Goal: Navigation & Orientation: Find specific page/section

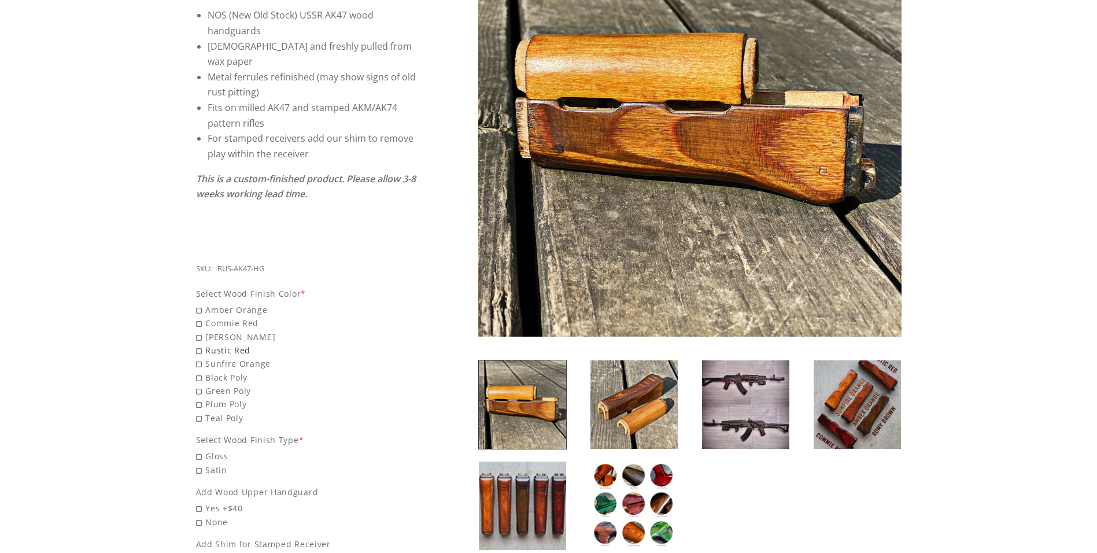
scroll to position [289, 0]
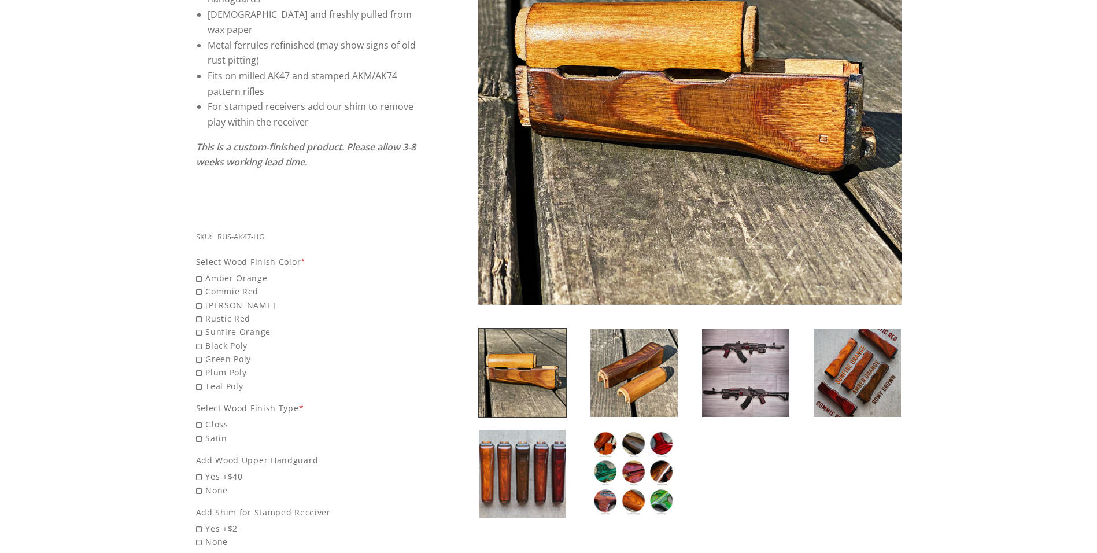
click at [612, 476] on img at bounding box center [633, 474] width 87 height 88
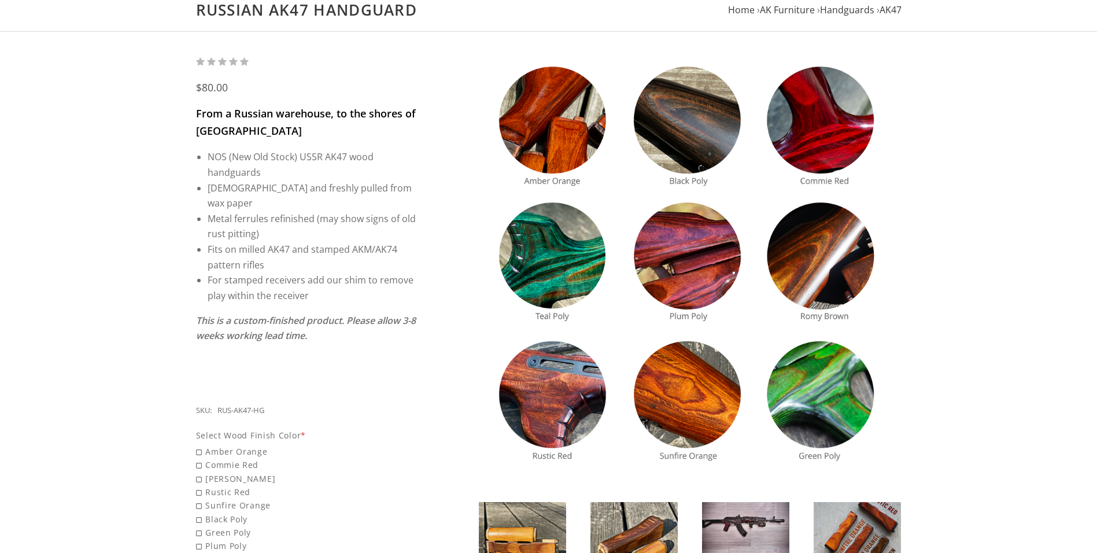
scroll to position [58, 0]
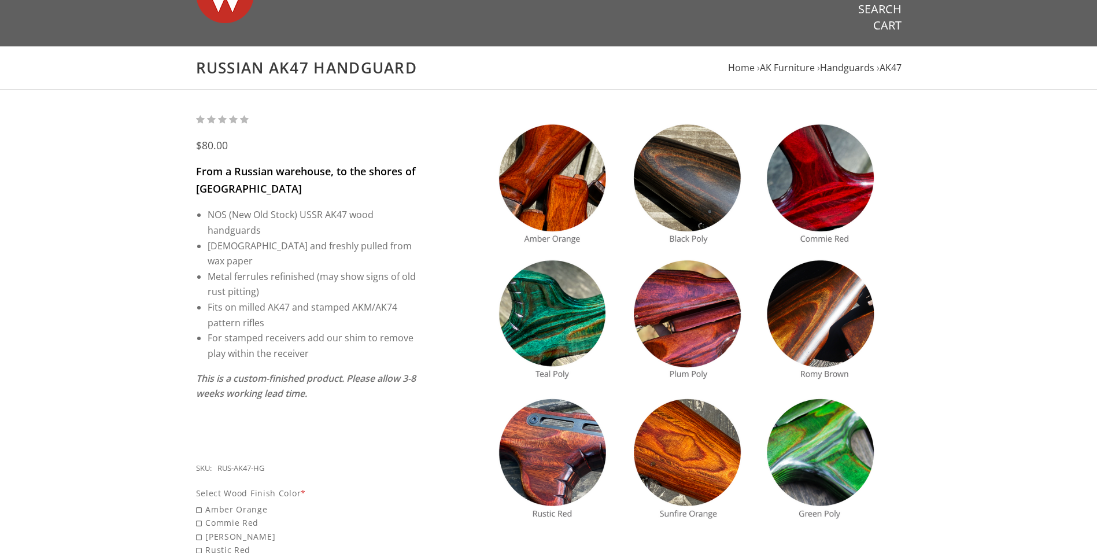
click at [820, 322] on img at bounding box center [689, 324] width 423 height 423
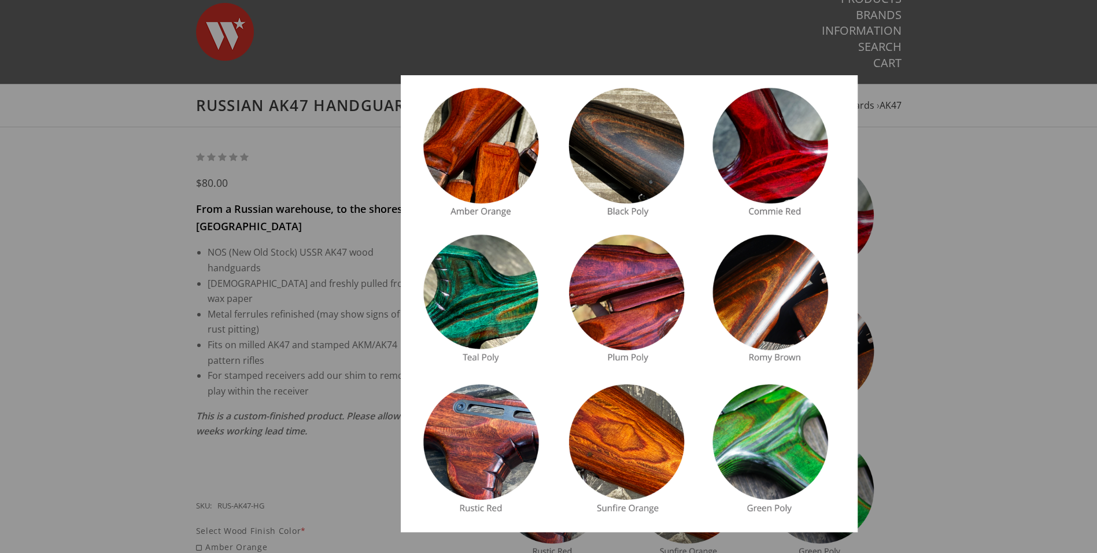
scroll to position [0, 0]
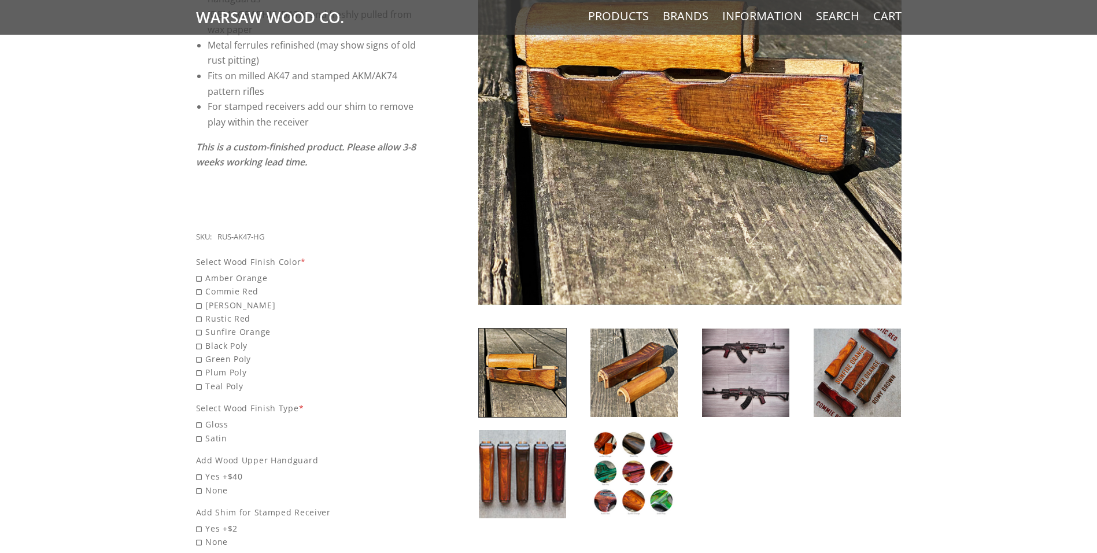
scroll to position [405, 0]
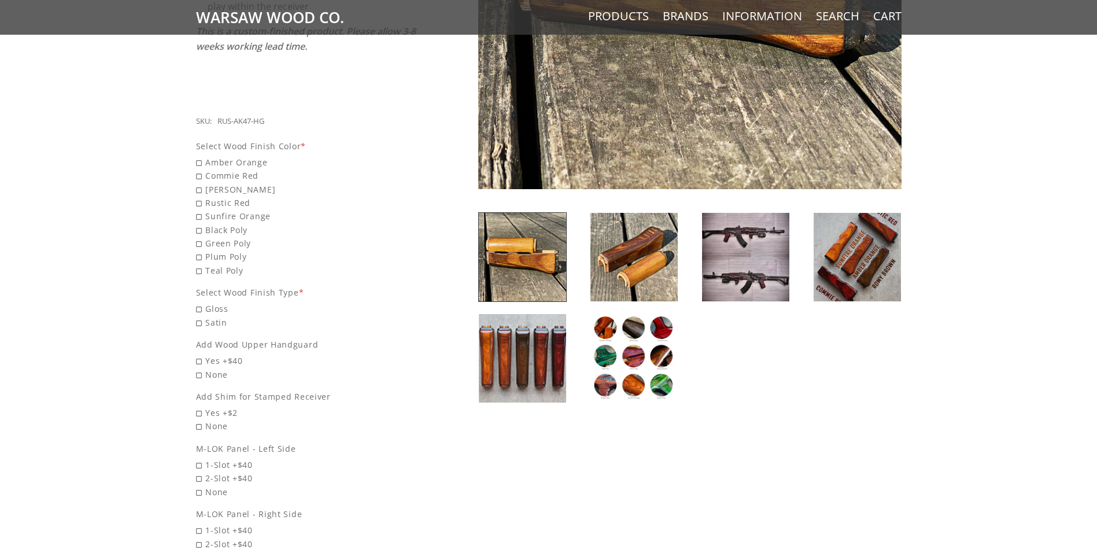
click at [641, 264] on img at bounding box center [633, 257] width 87 height 88
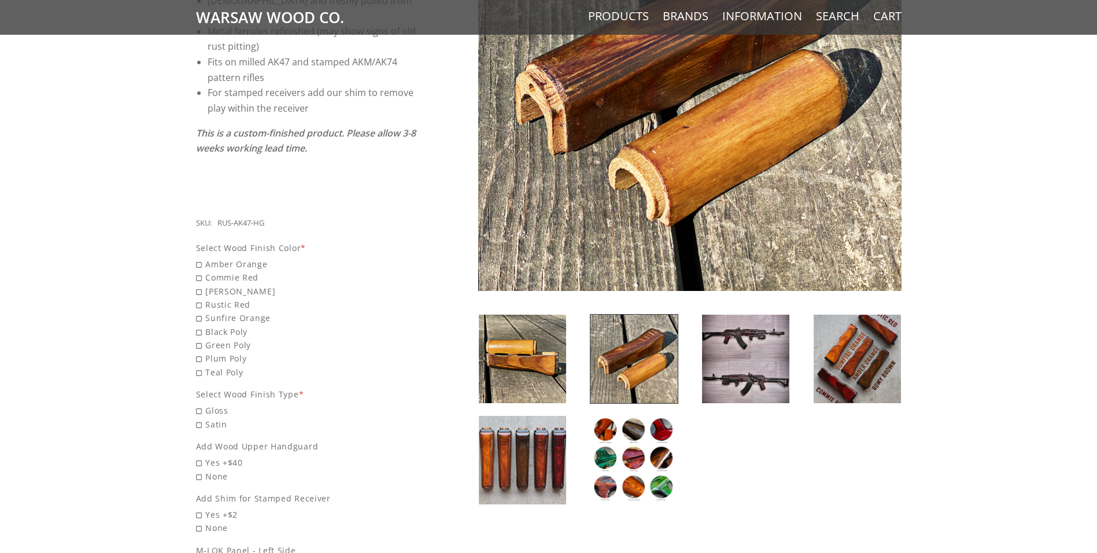
scroll to position [347, 0]
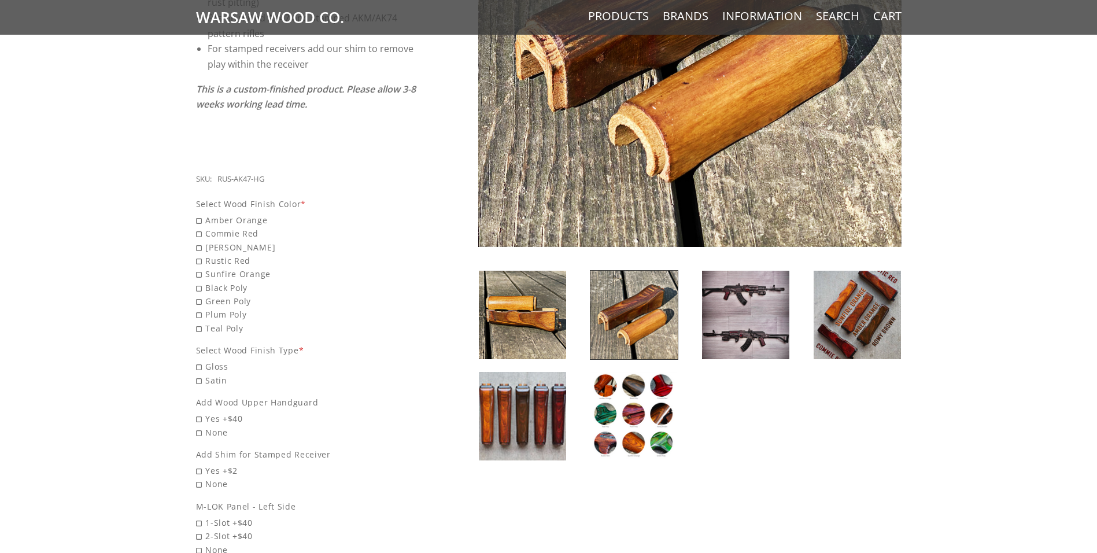
click at [734, 311] on img at bounding box center [745, 315] width 87 height 88
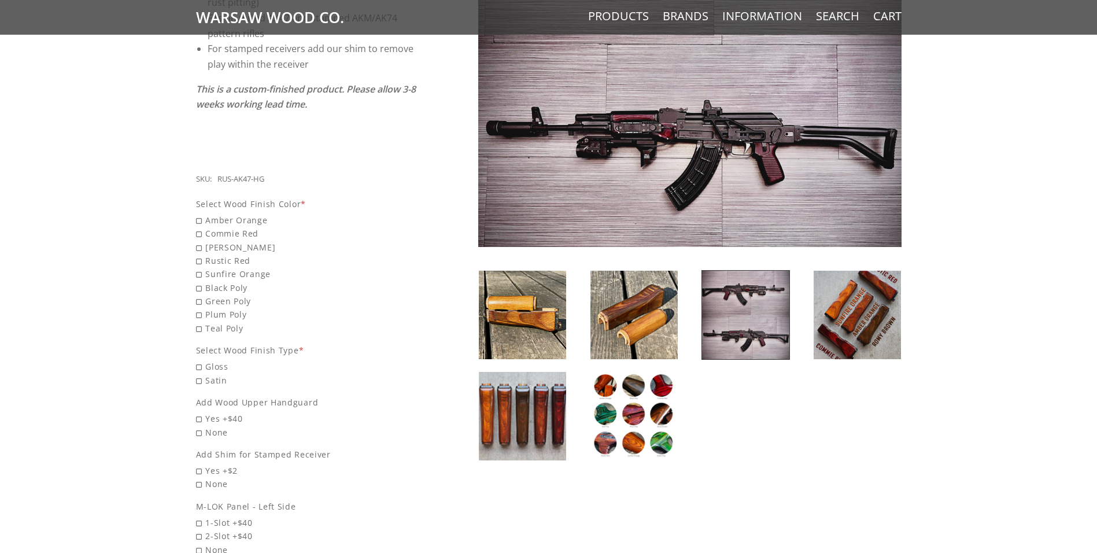
click at [872, 304] on img at bounding box center [857, 315] width 87 height 88
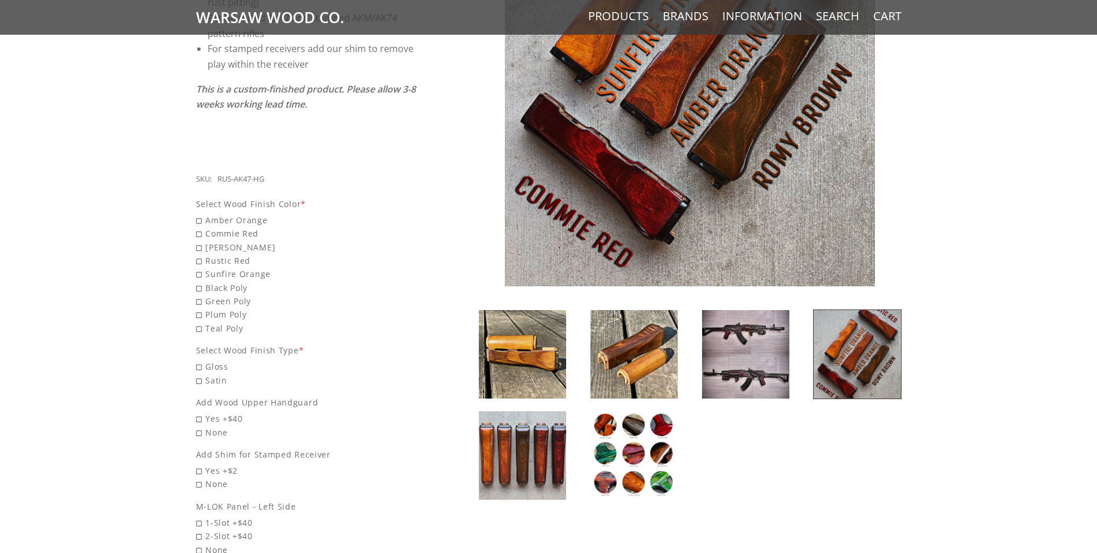
click at [528, 364] on img at bounding box center [522, 354] width 87 height 88
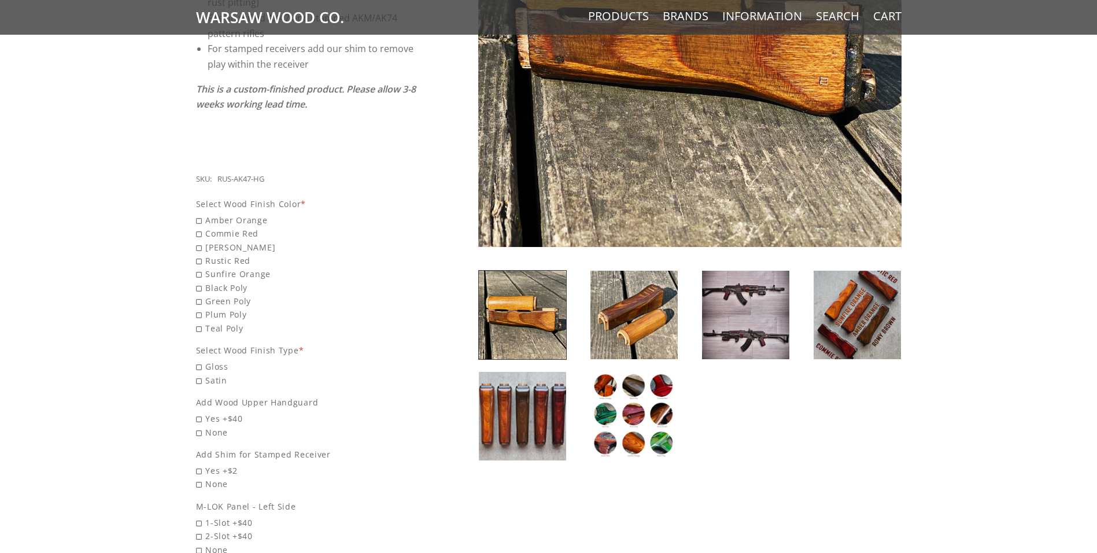
click at [542, 432] on img at bounding box center [522, 416] width 87 height 88
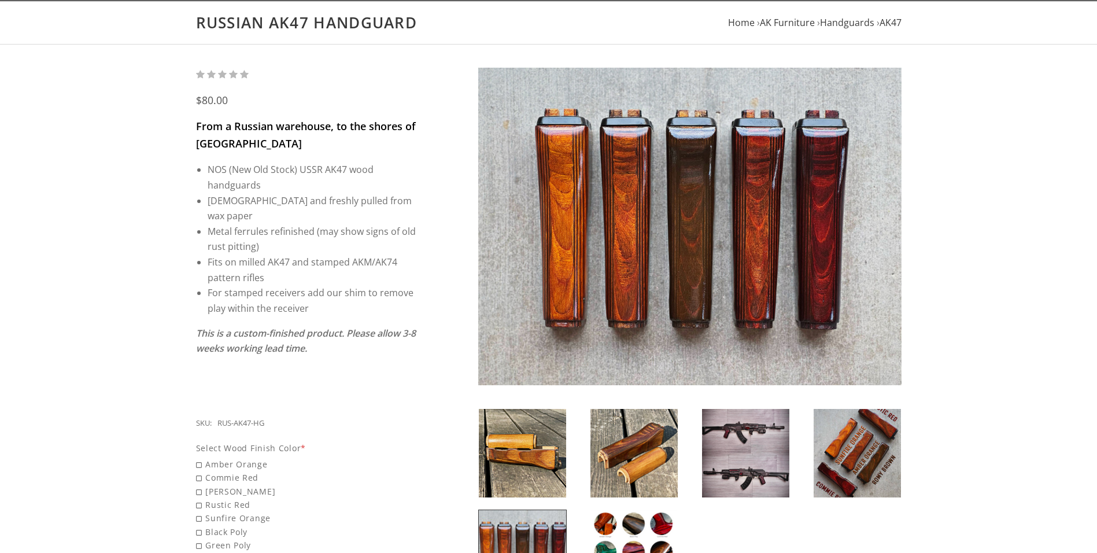
scroll to position [116, 0]
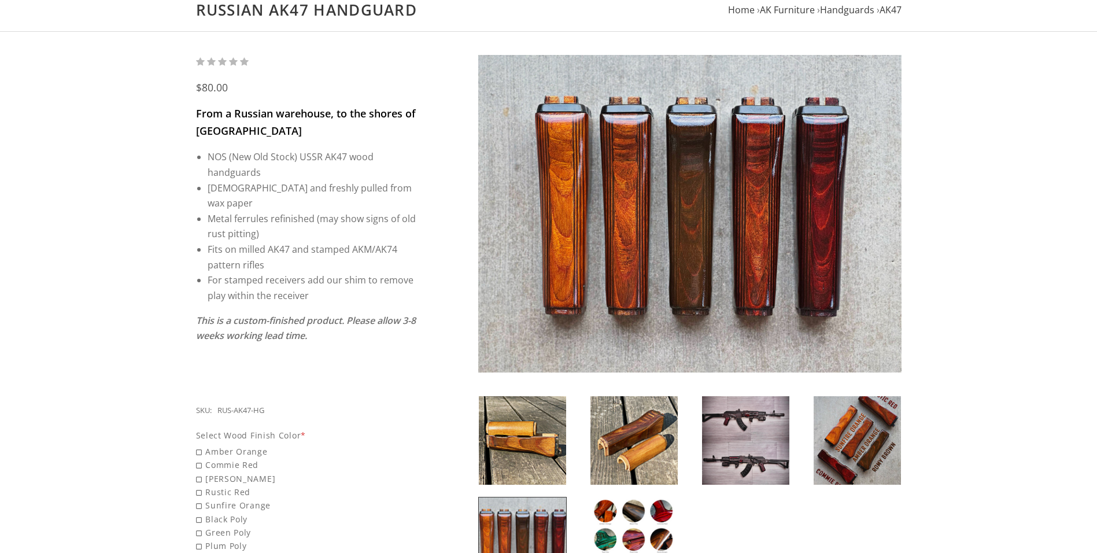
click at [831, 445] on img at bounding box center [857, 440] width 87 height 88
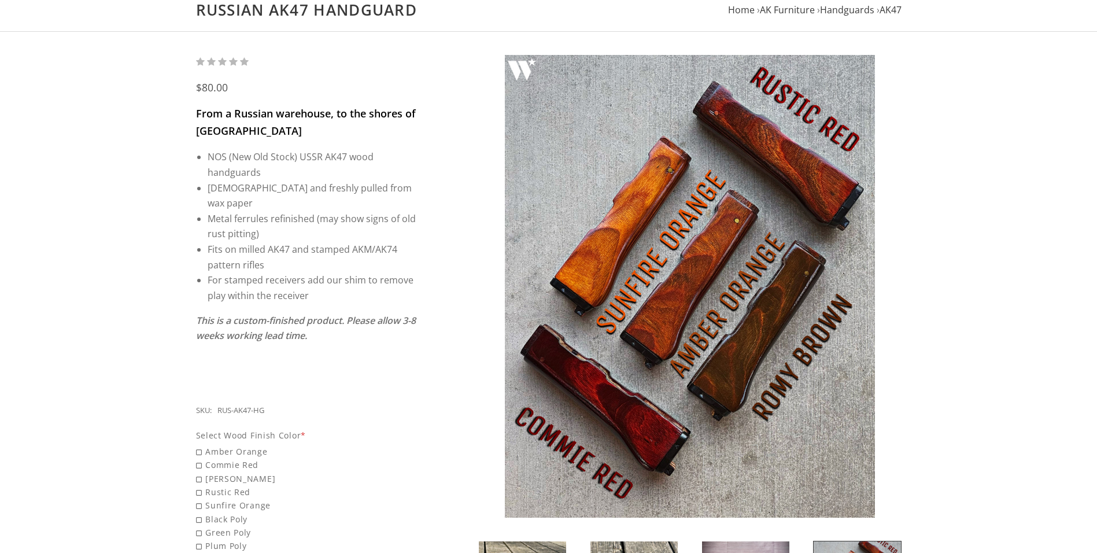
scroll to position [0, 0]
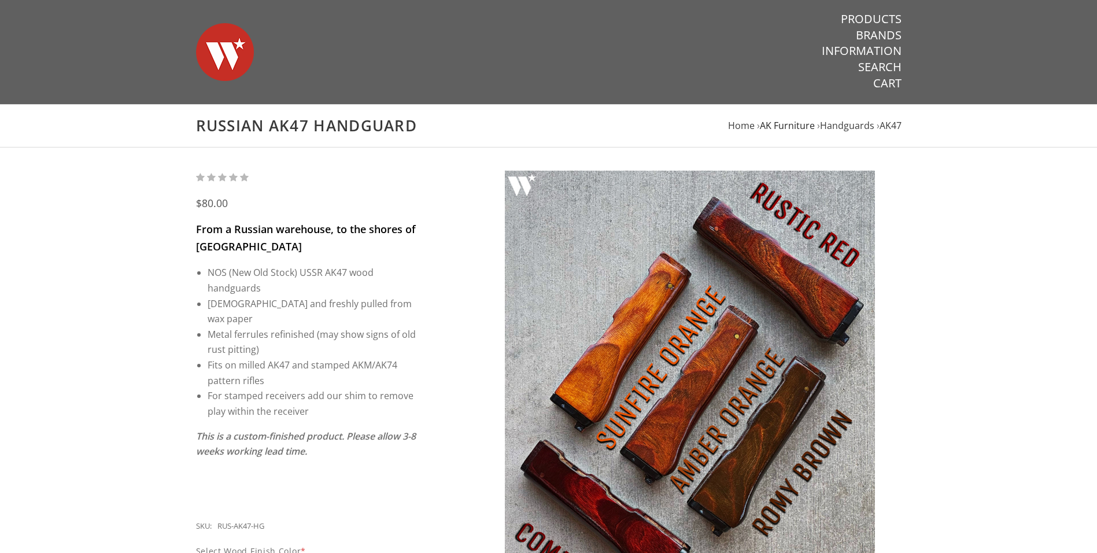
click at [785, 124] on span "AK Furniture" at bounding box center [787, 125] width 55 height 13
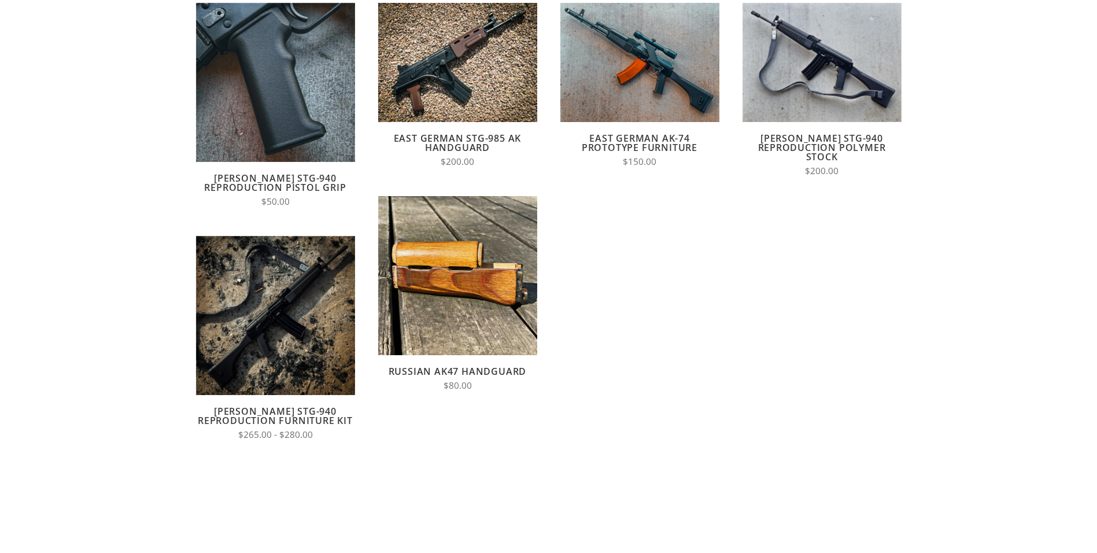
scroll to position [58, 0]
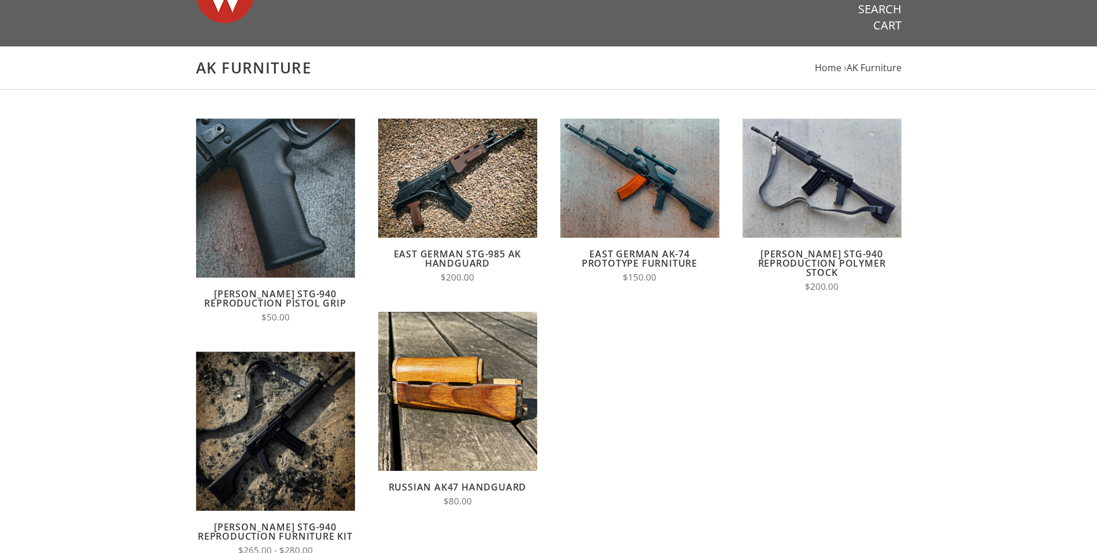
click at [459, 483] on link "Russian AK47 Handguard" at bounding box center [458, 487] width 138 height 13
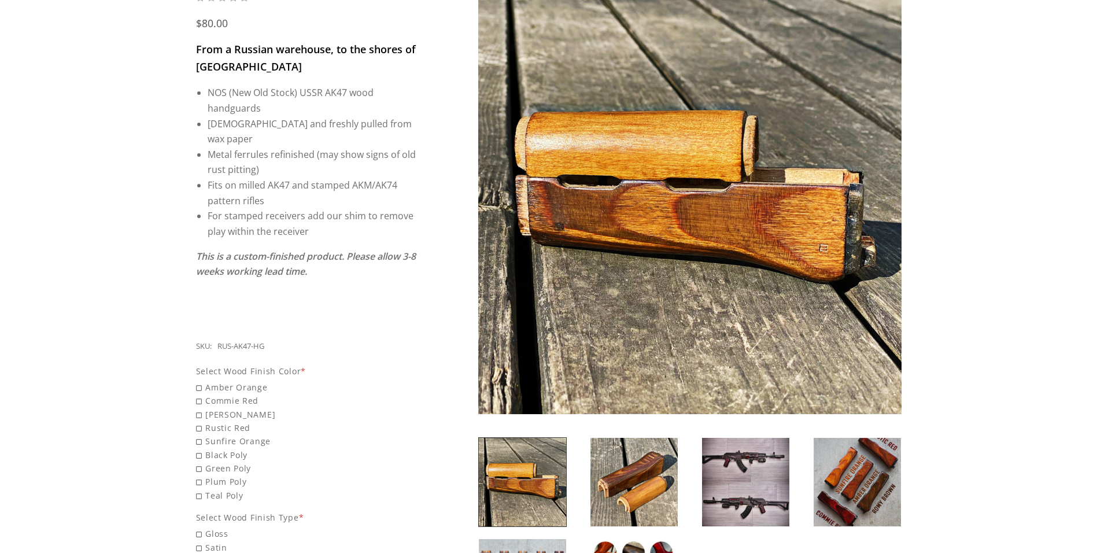
scroll to position [231, 0]
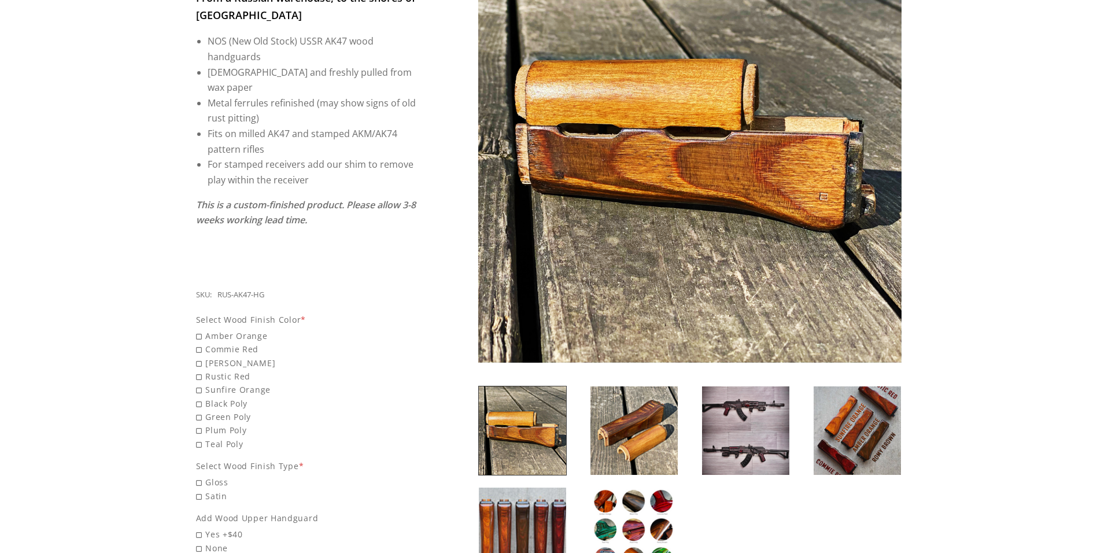
click at [623, 438] on img at bounding box center [633, 430] width 87 height 88
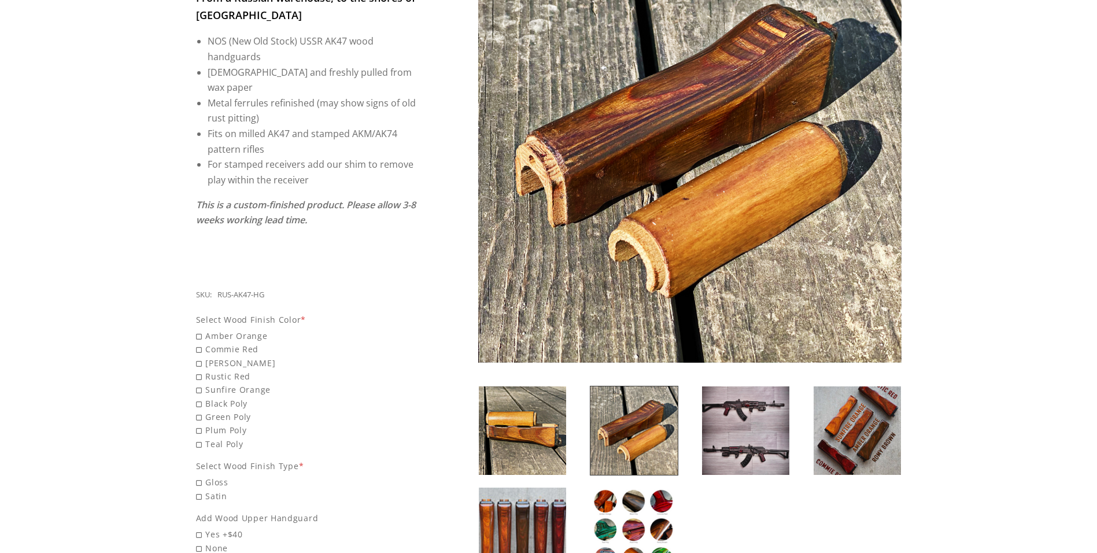
click at [870, 441] on img at bounding box center [857, 430] width 87 height 88
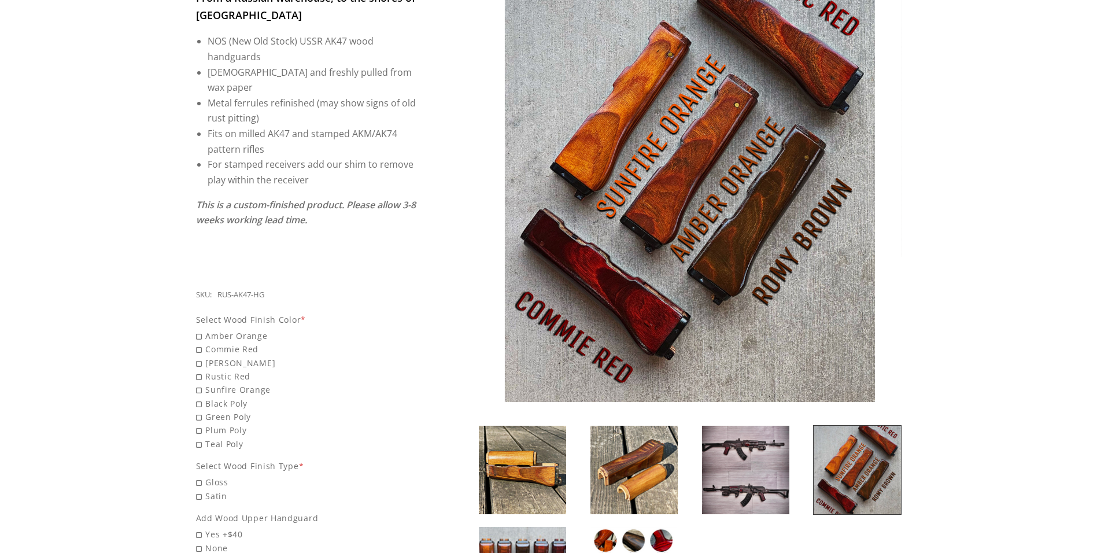
click at [624, 471] on img at bounding box center [633, 470] width 87 height 88
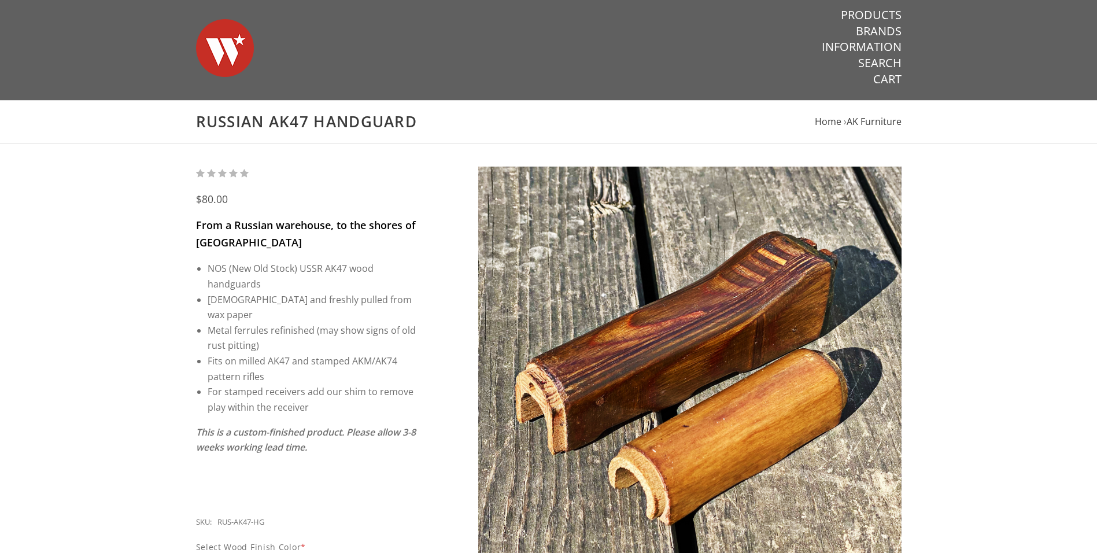
scroll to position [0, 0]
